Goal: Find specific page/section: Find specific page/section

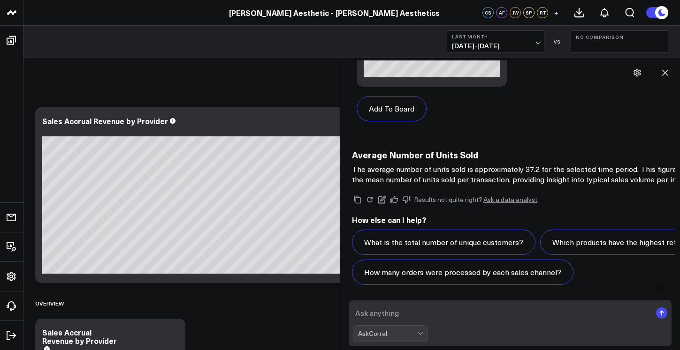
scroll to position [968, 0]
click at [440, 164] on p "The average number of units sold is approximately 37.2 for the selected time pe…" at bounding box center [539, 174] width 375 height 21
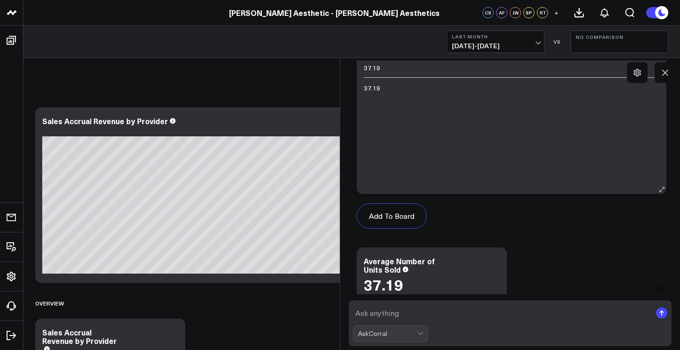
scroll to position [334, 0]
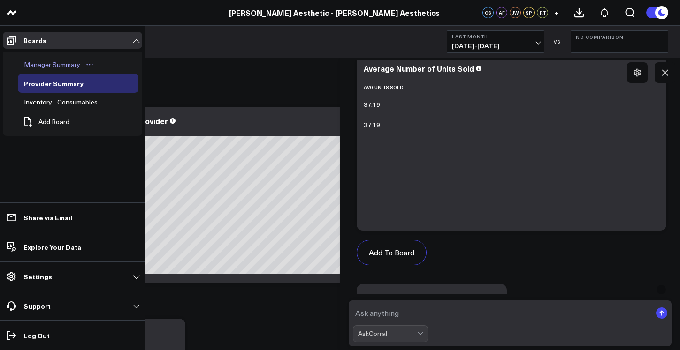
click at [37, 68] on div "Manager Summary" at bounding box center [52, 64] width 61 height 11
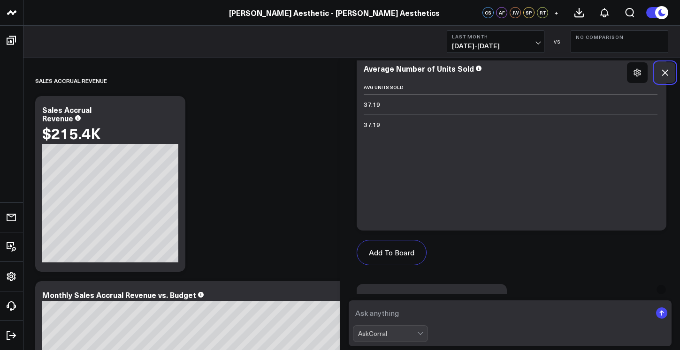
click at [667, 72] on icon at bounding box center [664, 72] width 9 height 9
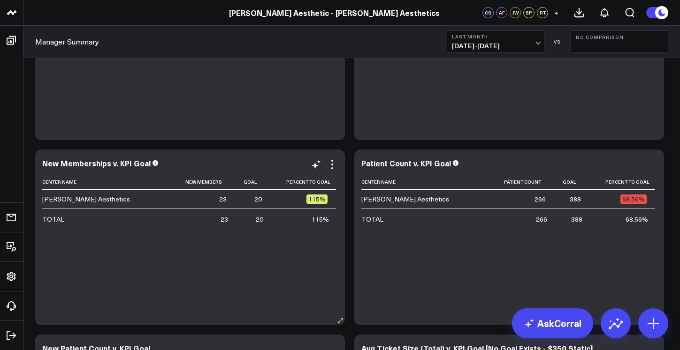
scroll to position [2488, 0]
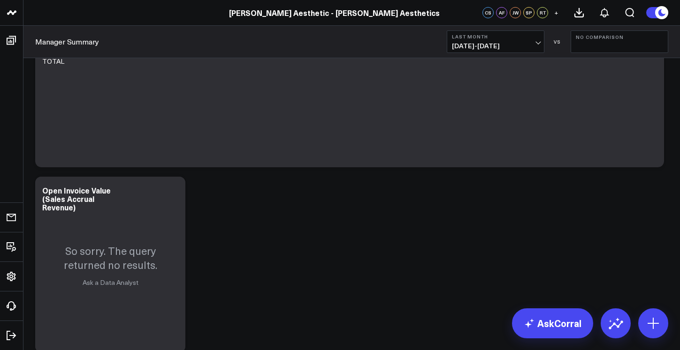
scroll to position [4059, 0]
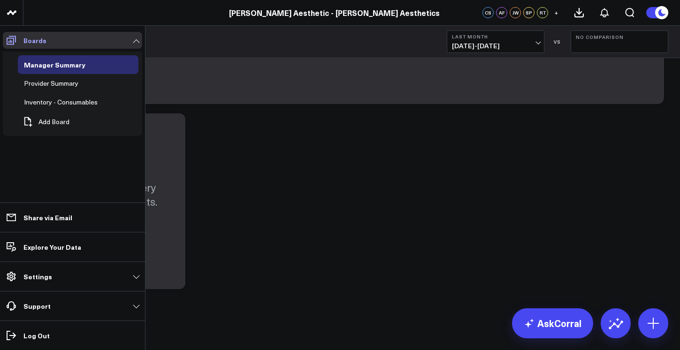
click at [18, 41] on span at bounding box center [11, 40] width 17 height 17
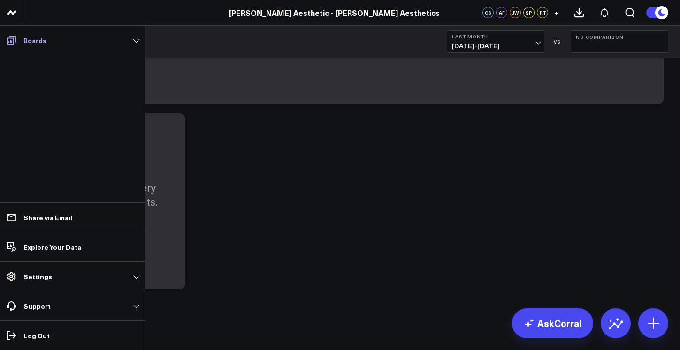
click at [17, 37] on span at bounding box center [11, 40] width 17 height 17
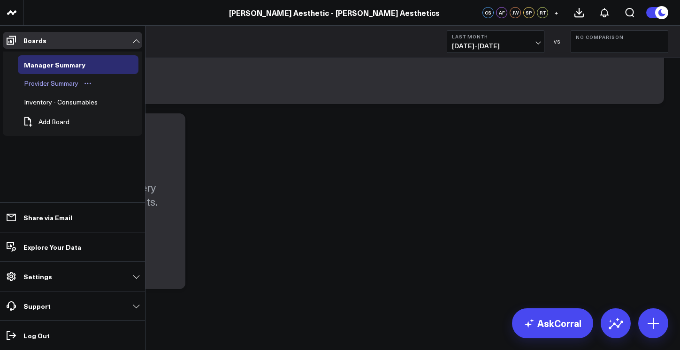
click at [45, 89] on div "Provider Summary" at bounding box center [51, 83] width 59 height 11
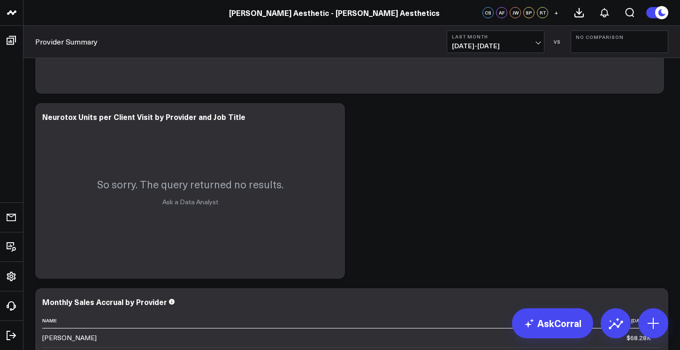
scroll to position [1539, 0]
click at [316, 211] on div "So sorry. The query returned no results. Ask a Data Analyst" at bounding box center [190, 192] width 310 height 176
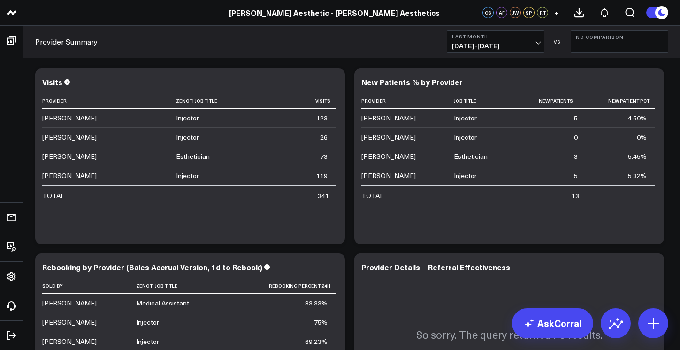
scroll to position [2554, 0]
